Goal: Find specific page/section: Find specific page/section

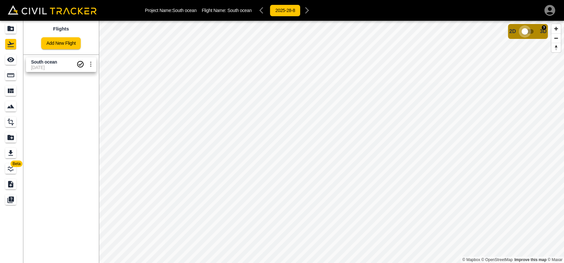
click at [526, 33] on input "checkbox" at bounding box center [525, 31] width 37 height 12
click at [537, 27] on input "checkbox" at bounding box center [544, 29] width 37 height 12
drag, startPoint x: 6, startPoint y: 43, endPoint x: 6, endPoint y: 38, distance: 5.8
click at [6, 43] on div "Flights" at bounding box center [10, 44] width 11 height 10
click at [6, 29] on div "Projects" at bounding box center [10, 28] width 11 height 10
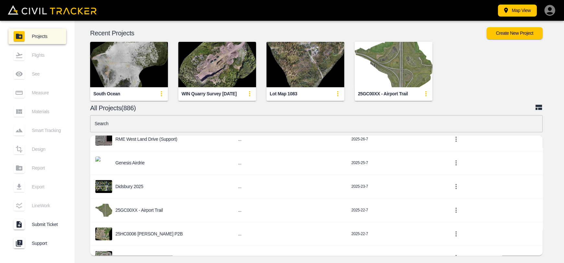
scroll to position [486, 0]
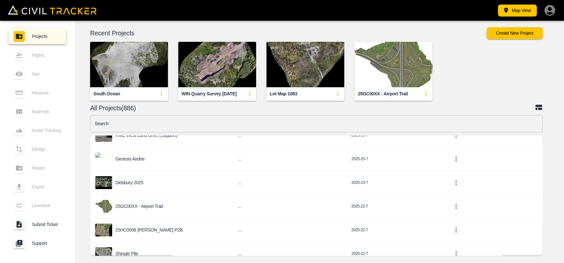
click at [236, 127] on input "text" at bounding box center [316, 123] width 453 height 17
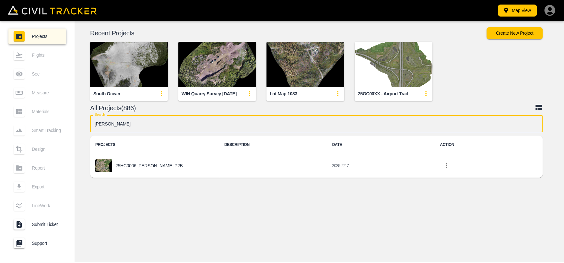
scroll to position [0, 0]
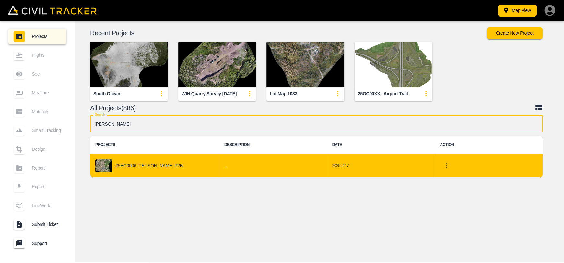
type input "[PERSON_NAME]"
click at [189, 164] on div "25HC0006 [PERSON_NAME] P2B" at bounding box center [154, 165] width 119 height 13
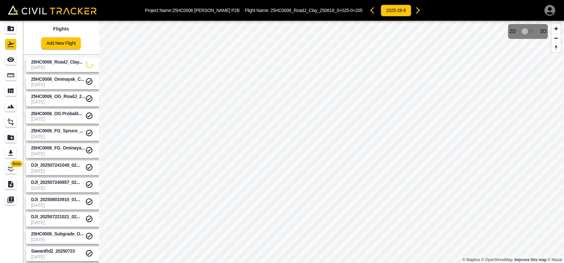
click at [48, 62] on span "25HC0006_RoadJ_Clay..." at bounding box center [56, 61] width 51 height 5
click at [10, 25] on icon "Projects" at bounding box center [11, 29] width 8 height 8
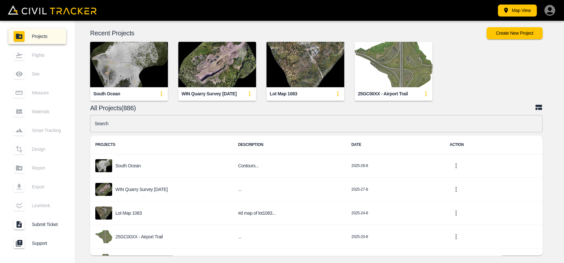
click at [237, 127] on input "text" at bounding box center [316, 123] width 453 height 17
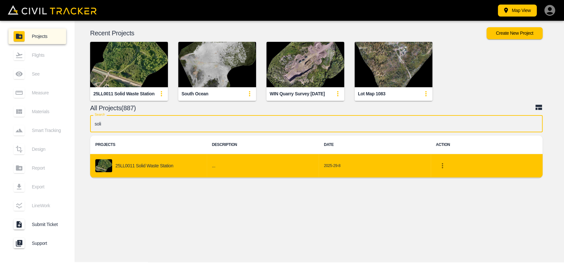
type input "soli"
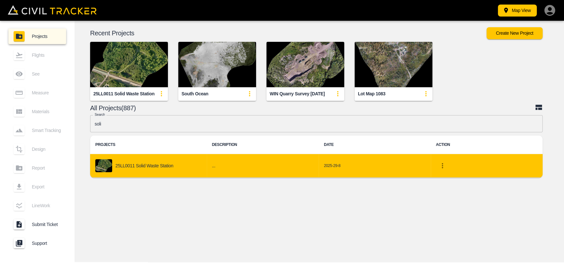
click at [211, 164] on td "..." at bounding box center [263, 166] width 112 height 24
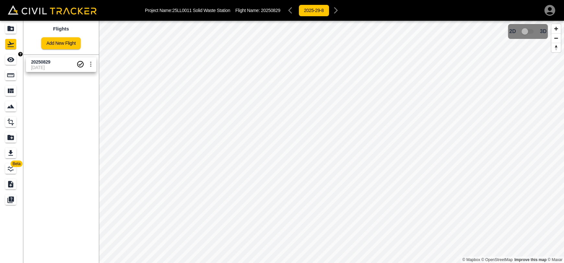
click at [8, 63] on icon "See" at bounding box center [11, 60] width 8 height 8
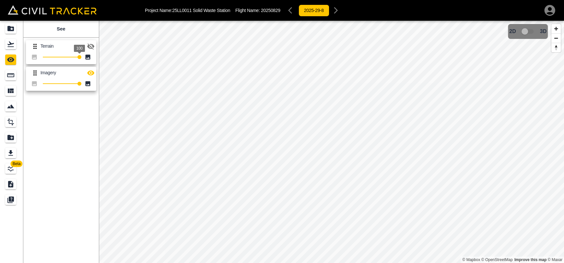
click at [85, 48] on span "100" at bounding box center [79, 47] width 11 height 7
drag, startPoint x: 94, startPoint y: 43, endPoint x: 92, endPoint y: 58, distance: 14.7
click at [94, 43] on icon "button" at bounding box center [91, 46] width 8 height 8
click at [90, 74] on icon "button" at bounding box center [90, 72] width 7 height 5
click at [8, 26] on icon "Projects" at bounding box center [10, 28] width 6 height 5
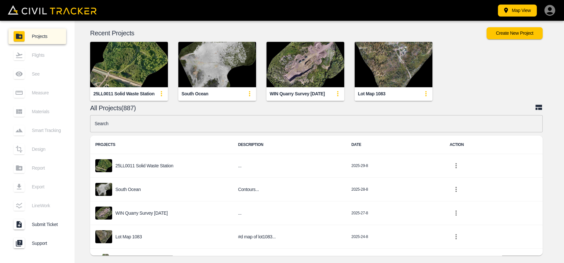
click at [187, 127] on input "text" at bounding box center [316, 123] width 453 height 17
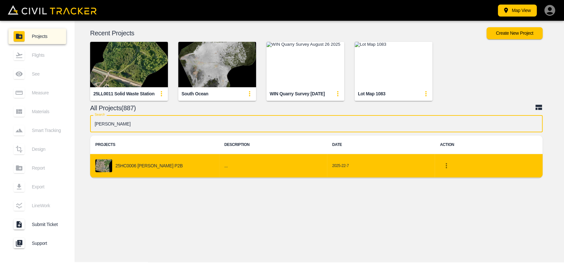
type input "[PERSON_NAME]"
click at [157, 161] on div "25HC0006 [PERSON_NAME] P2B" at bounding box center [154, 165] width 119 height 13
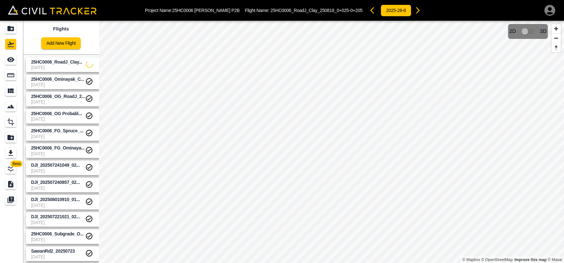
click at [55, 60] on span "25HC0006_RoadJ_Clay..." at bounding box center [56, 61] width 51 height 5
click at [8, 61] on icon "See" at bounding box center [11, 60] width 8 height 8
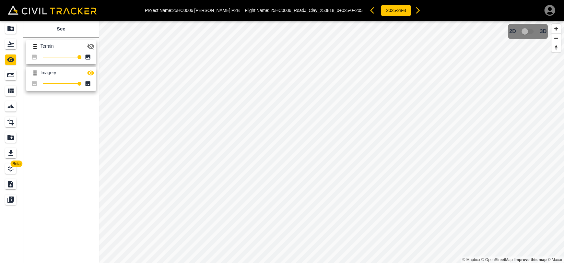
click at [93, 48] on icon "button" at bounding box center [91, 46] width 8 height 8
click at [91, 45] on icon "button" at bounding box center [91, 46] width 8 height 8
click at [89, 73] on icon "button" at bounding box center [90, 72] width 7 height 5
click at [7, 50] on link at bounding box center [11, 44] width 23 height 16
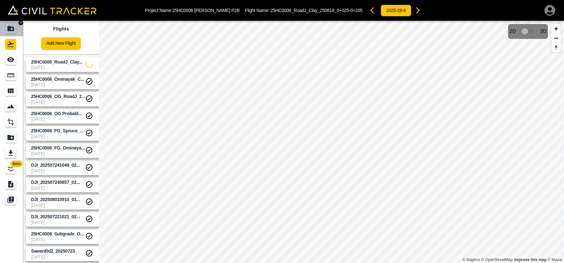
click at [17, 21] on link at bounding box center [11, 29] width 23 height 16
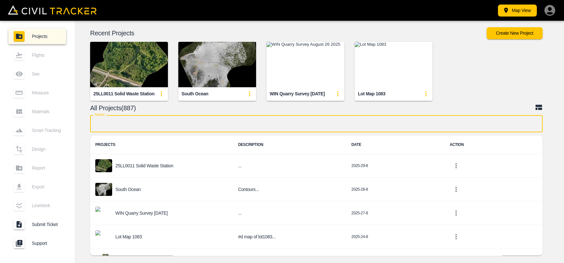
click at [187, 128] on input "text" at bounding box center [316, 123] width 453 height 17
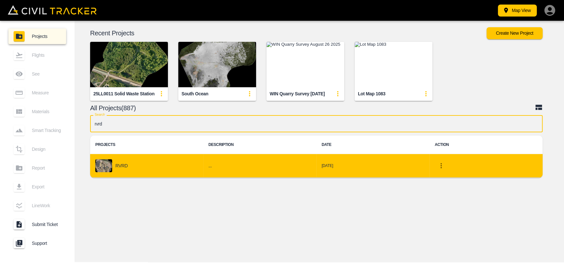
type input "rvrd"
click at [160, 170] on div "RVRD" at bounding box center [146, 165] width 103 height 13
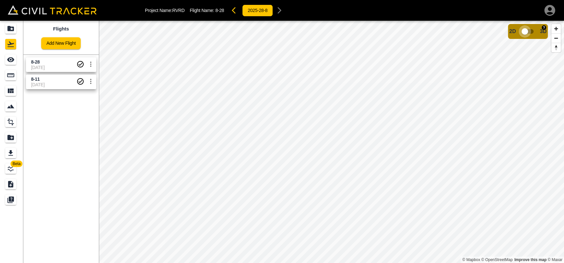
click at [525, 33] on input "checkbox" at bounding box center [525, 31] width 37 height 12
click at [544, 25] on input "checkbox" at bounding box center [544, 29] width 37 height 12
click at [2, 29] on link at bounding box center [11, 29] width 23 height 16
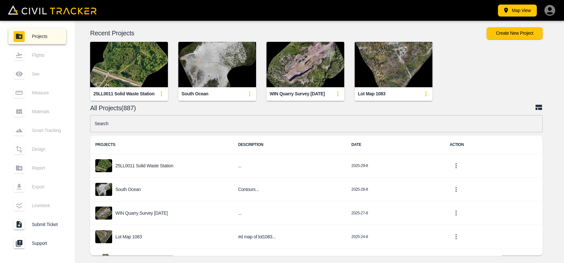
click at [236, 124] on input "text" at bounding box center [316, 123] width 453 height 17
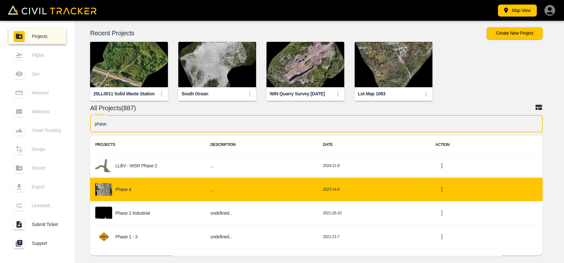
type input "phase"
click at [161, 185] on div "Phase 4" at bounding box center [147, 189] width 105 height 13
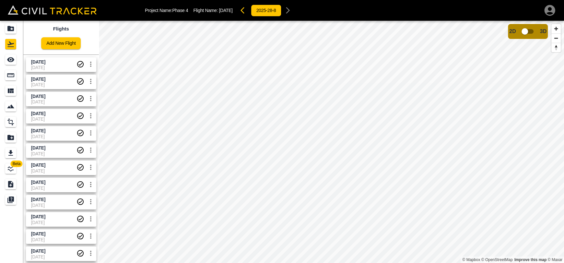
click at [51, 67] on span "[DATE]" at bounding box center [53, 67] width 45 height 5
click at [526, 33] on input "checkbox" at bounding box center [525, 31] width 37 height 12
click at [543, 30] on input "checkbox" at bounding box center [544, 29] width 37 height 12
click at [15, 28] on div "Projects" at bounding box center [10, 28] width 11 height 10
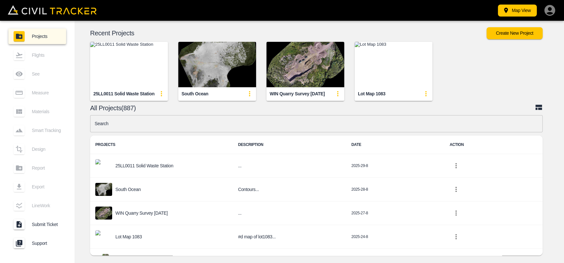
click at [217, 123] on input "text" at bounding box center [316, 123] width 453 height 17
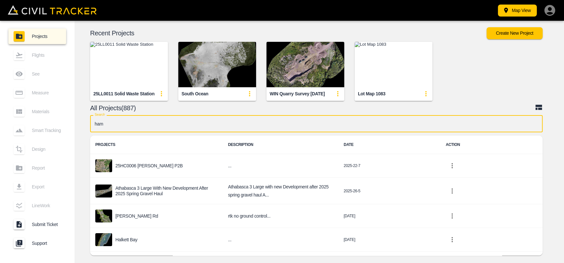
type input "[PERSON_NAME]"
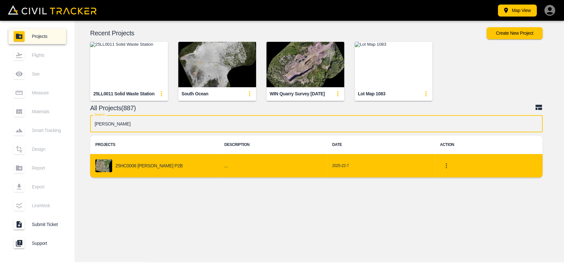
click at [173, 169] on div "25HC0006 [PERSON_NAME] P2B" at bounding box center [154, 165] width 119 height 13
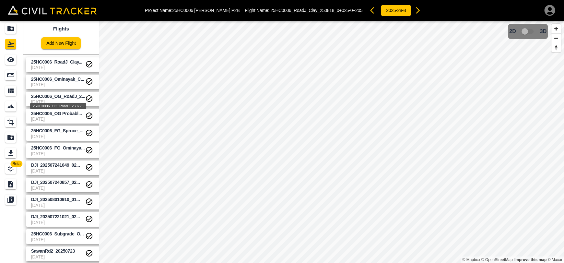
click at [61, 98] on div "25HC0006_OG_RoadJ_250723" at bounding box center [58, 104] width 57 height 12
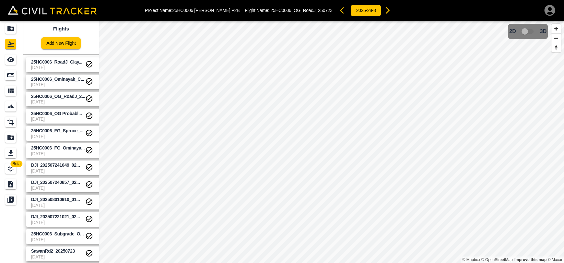
click at [60, 82] on span "[DATE]" at bounding box center [58, 84] width 54 height 5
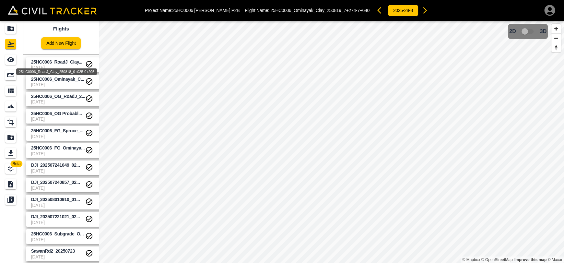
click at [60, 62] on span "25HC0006_RoadJ_Clay..." at bounding box center [56, 61] width 51 height 5
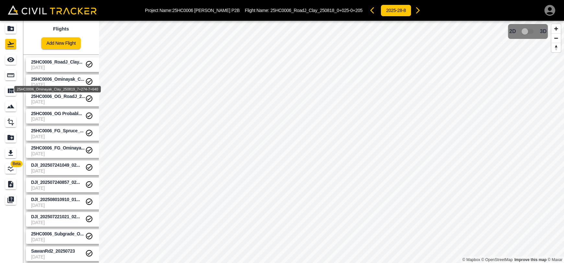
click at [61, 80] on span "25HC0006_Ominayak_C..." at bounding box center [57, 79] width 53 height 5
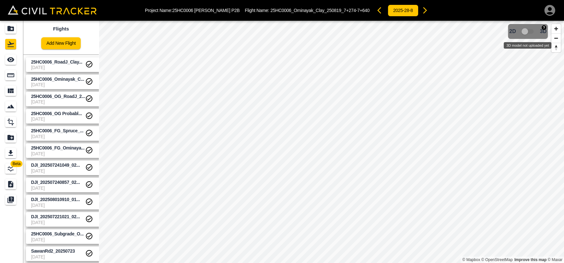
click at [529, 33] on span "3D model not uploaded yet" at bounding box center [528, 31] width 19 height 12
click at [55, 96] on span "25HC0006_OG_RoadJ_2..." at bounding box center [58, 96] width 54 height 5
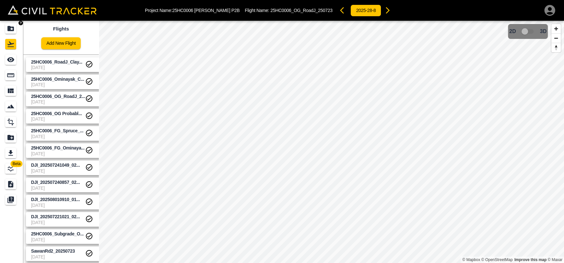
click at [5, 24] on div "Projects" at bounding box center [11, 28] width 13 height 10
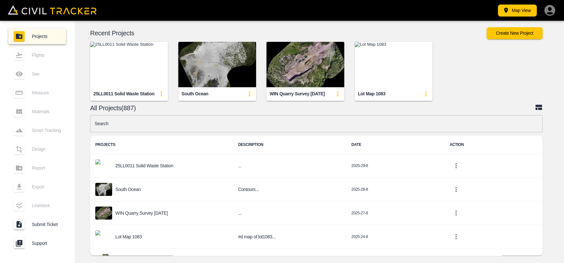
click at [54, 98] on div "Measure" at bounding box center [37, 93] width 58 height 16
click at [160, 133] on div "Search Search PROJECTS DESCRIPTION DATE ACTION 25LL0011 Solid Waste Station ...…" at bounding box center [316, 187] width 453 height 144
click at [162, 126] on input "text" at bounding box center [316, 123] width 453 height 17
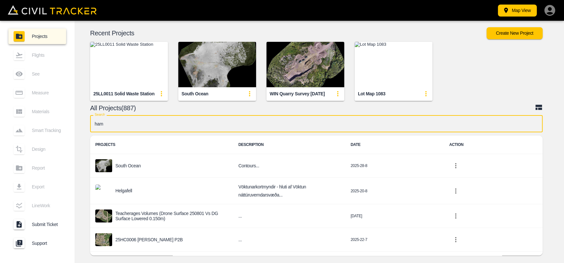
type input "[PERSON_NAME]"
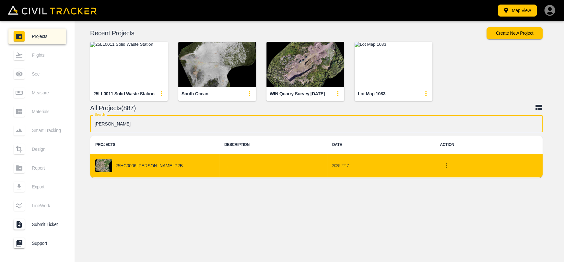
click at [140, 167] on p "25HC0006 [PERSON_NAME] P2B" at bounding box center [148, 165] width 67 height 5
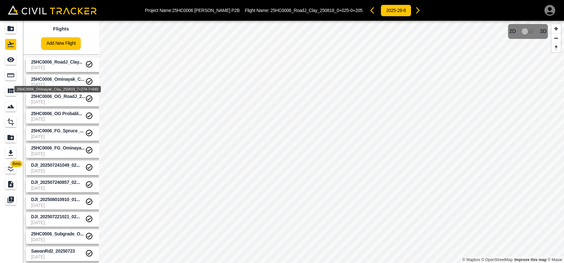
click at [54, 81] on span "25HC0006_Ominayak_C..." at bounding box center [57, 79] width 53 height 5
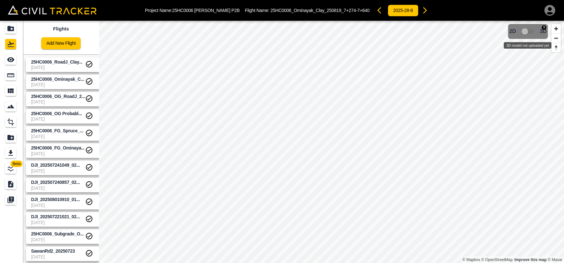
click at [530, 32] on span "3D model not uploaded yet" at bounding box center [528, 31] width 19 height 12
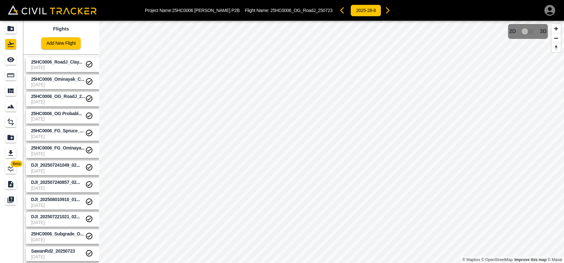
click at [63, 64] on span "25HC0006_RoadJ_Clay..." at bounding box center [58, 62] width 54 height 6
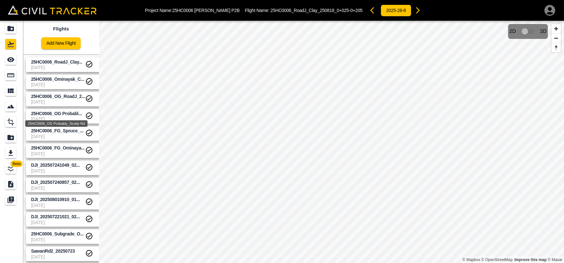
click at [62, 117] on div "25HC0006_OG Probably_Scotty Rd" at bounding box center [57, 122] width 64 height 12
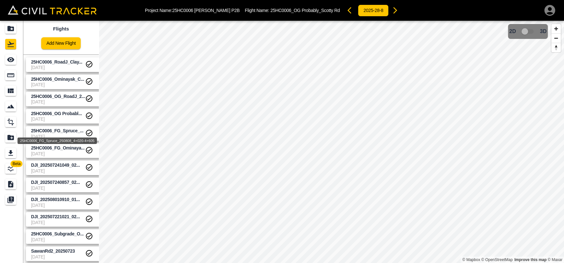
click at [60, 133] on div "25HC0006_FG_Spruce_250808_4+020-4+605" at bounding box center [57, 139] width 81 height 12
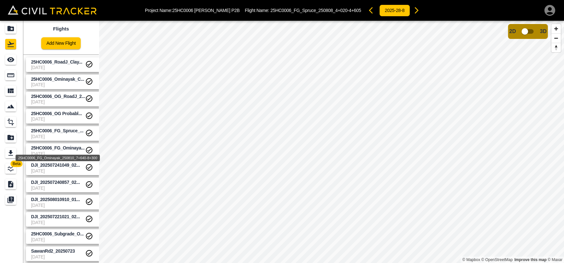
click at [63, 146] on span "25HC0006_FG_Ominaya..." at bounding box center [58, 147] width 54 height 5
click at [62, 130] on span "25HC0006_FG_Spruce_..." at bounding box center [57, 130] width 53 height 5
click at [62, 115] on span "25HC0006_OG Probabl..." at bounding box center [56, 113] width 51 height 5
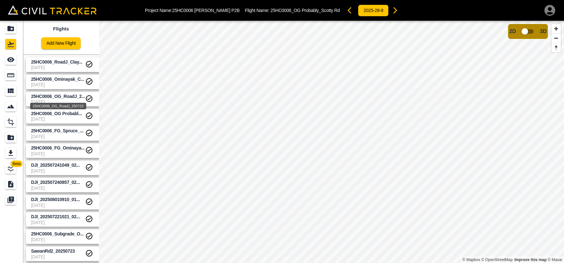
click at [62, 96] on span "25HC0006_OG_RoadJ_2..." at bounding box center [58, 96] width 54 height 5
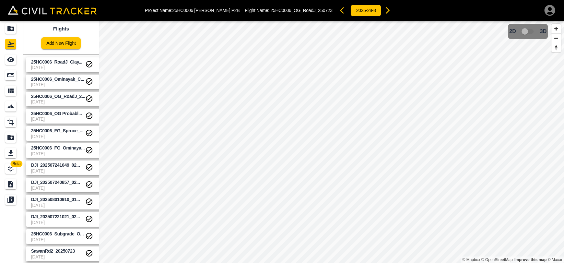
click at [62, 84] on span "[DATE]" at bounding box center [58, 84] width 54 height 5
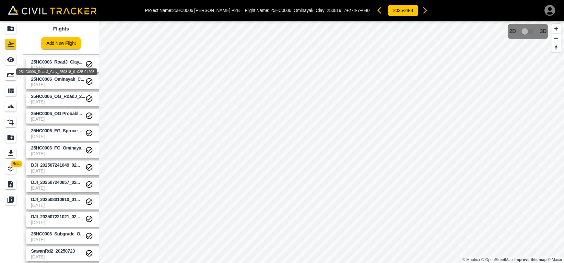
click at [62, 61] on span "25HC0006_RoadJ_Clay..." at bounding box center [56, 61] width 51 height 5
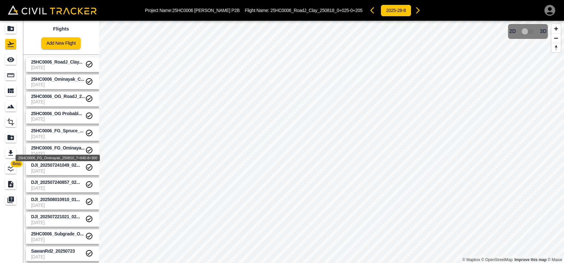
click at [62, 149] on span "25HC0006_FG_Ominaya..." at bounding box center [58, 147] width 54 height 5
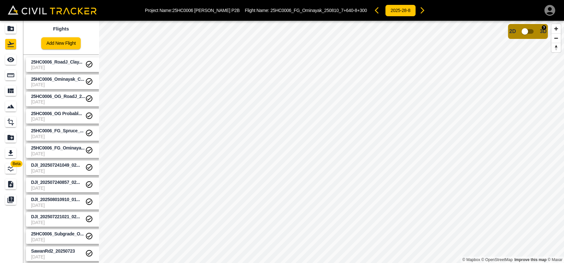
click at [527, 31] on input "checkbox" at bounding box center [525, 31] width 37 height 12
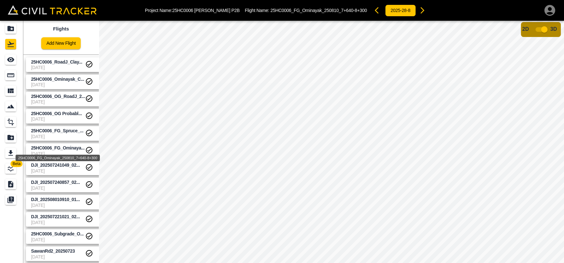
click at [64, 147] on span "25HC0006_FG_Ominaya..." at bounding box center [58, 147] width 54 height 5
click at [63, 137] on span "[DATE]" at bounding box center [58, 136] width 54 height 5
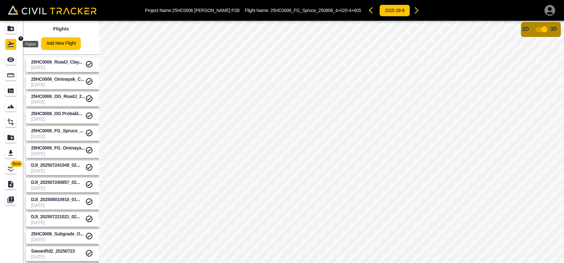
click at [10, 28] on icon "Projects" at bounding box center [10, 28] width 6 height 5
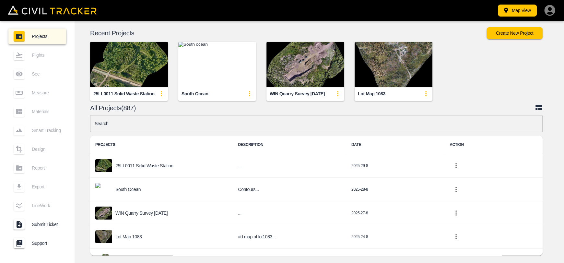
click at [256, 126] on input "text" at bounding box center [316, 123] width 453 height 17
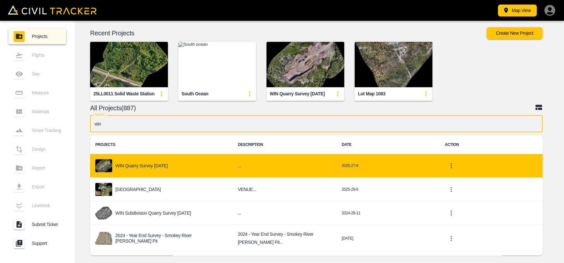
type input "win"
click at [236, 168] on td "..." at bounding box center [285, 166] width 104 height 24
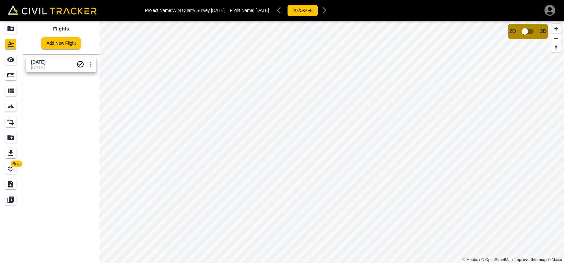
click at [48, 67] on span "[DATE]" at bounding box center [53, 67] width 45 height 5
click at [6, 25] on div "Projects" at bounding box center [10, 28] width 11 height 10
